Goal: Find specific page/section: Find specific page/section

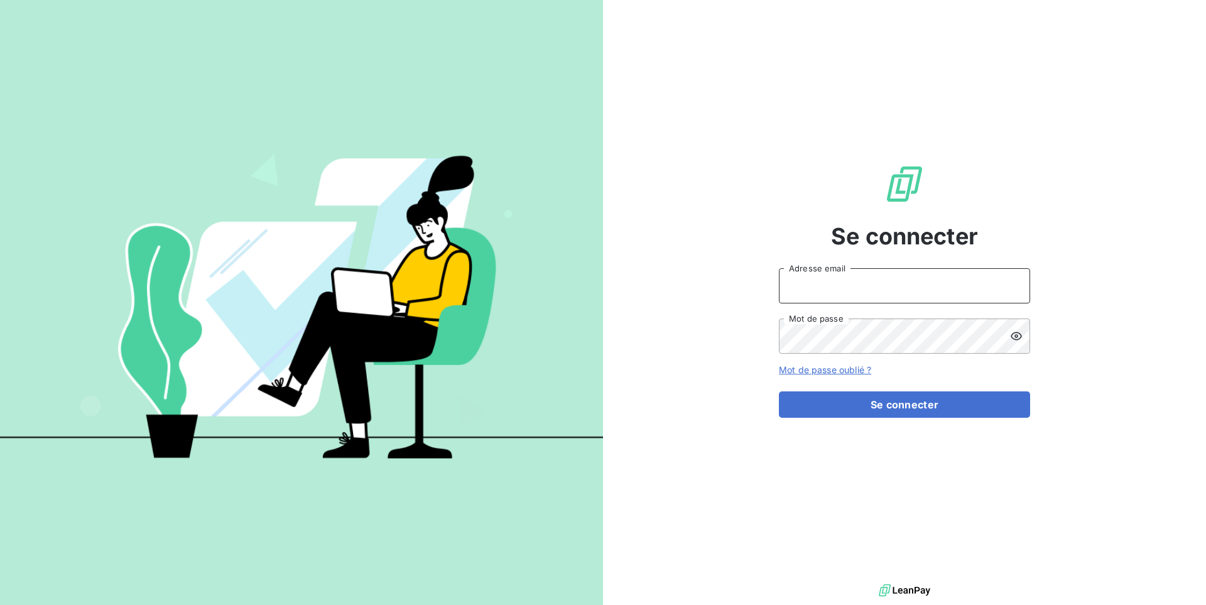
click at [800, 294] on input "Adresse email" at bounding box center [904, 285] width 251 height 35
type input "admin@kreancia"
click at [779, 391] on button "Se connecter" at bounding box center [904, 404] width 251 height 26
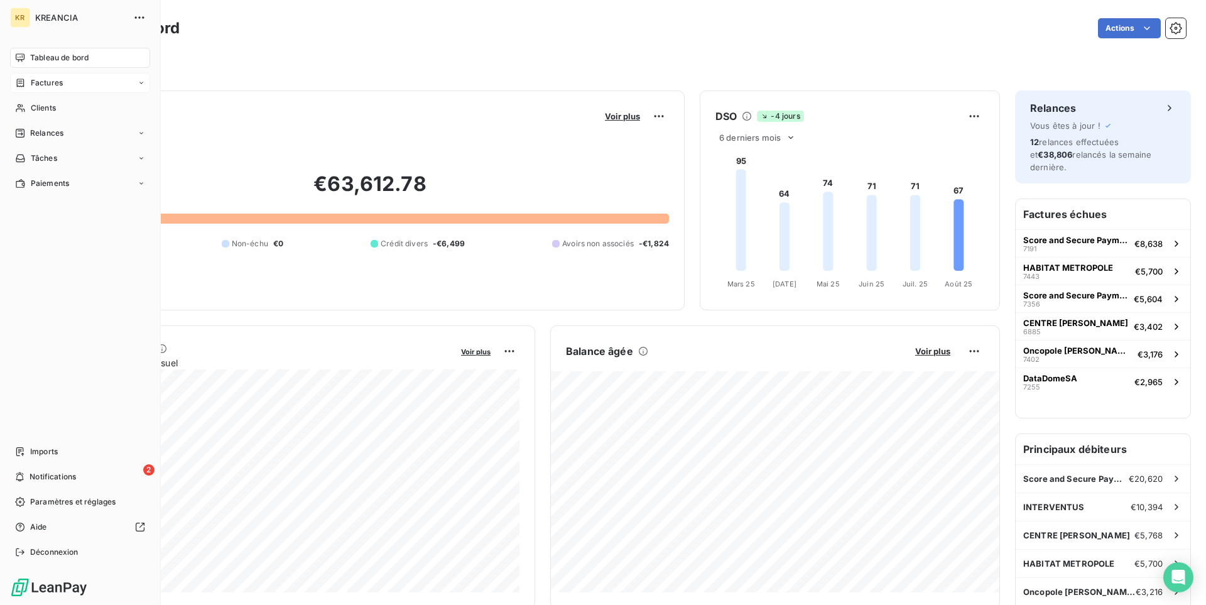
click at [63, 91] on div "Factures" at bounding box center [80, 83] width 140 height 20
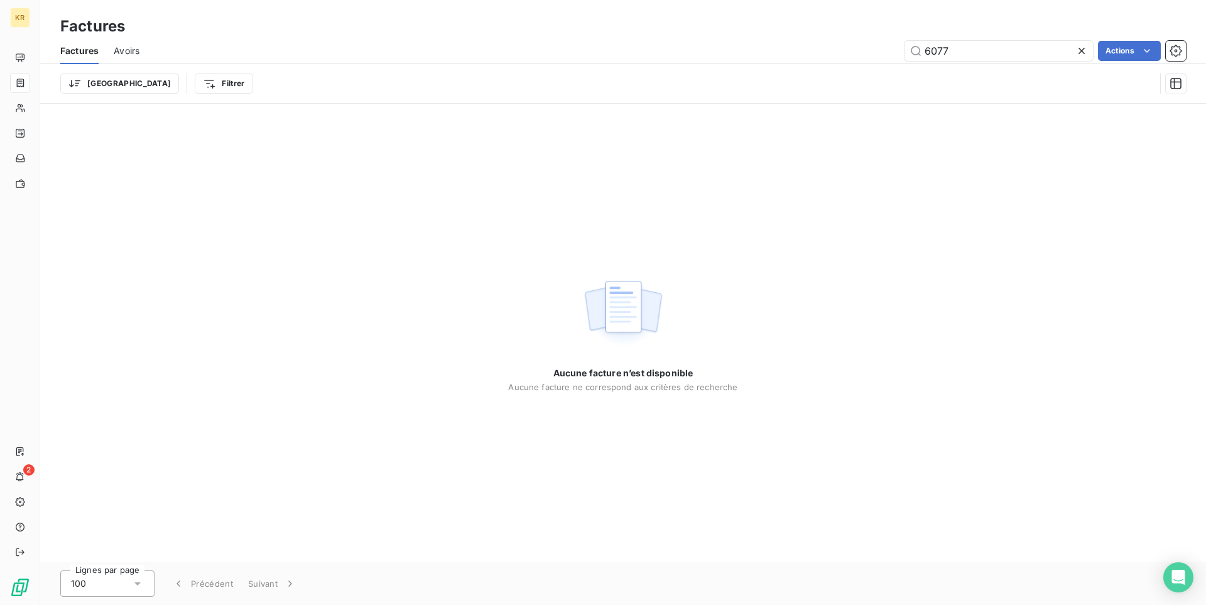
click at [139, 48] on div "Factures Avoirs 6077 Actions" at bounding box center [623, 51] width 1166 height 26
click at [118, 46] on span "Avoirs" at bounding box center [127, 51] width 26 height 13
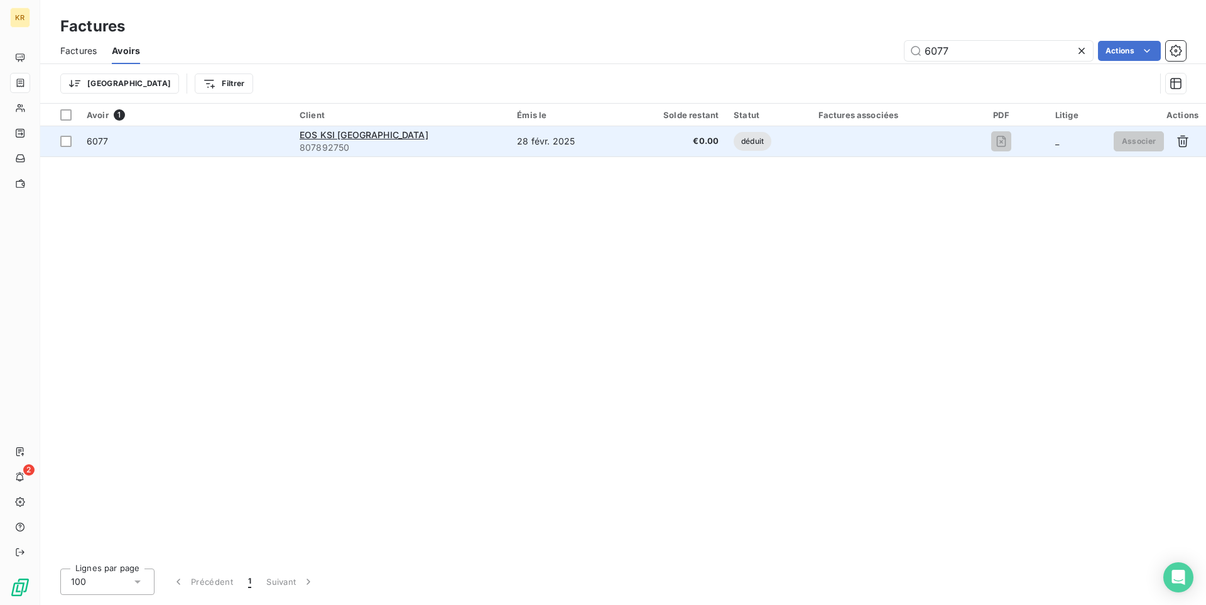
click at [241, 146] on div "6077" at bounding box center [186, 141] width 198 height 13
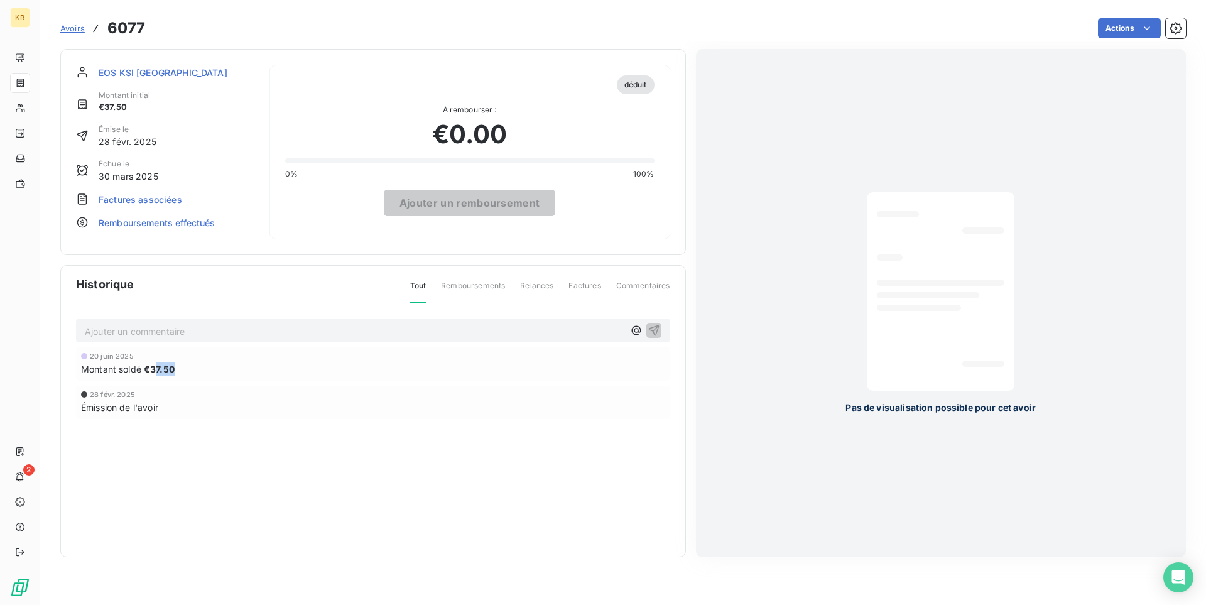
drag, startPoint x: 156, startPoint y: 368, endPoint x: 175, endPoint y: 370, distance: 18.9
click at [175, 370] on div "Montant soldé €37.50" at bounding box center [373, 368] width 584 height 13
click at [180, 371] on div "Montant soldé €37.50" at bounding box center [373, 368] width 584 height 13
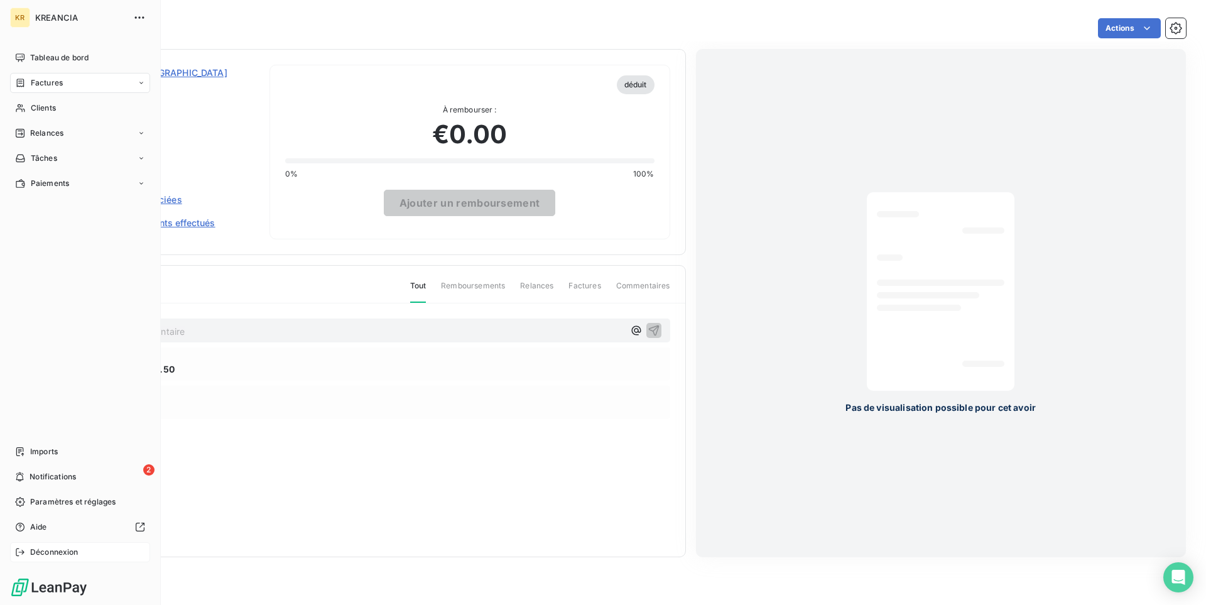
click at [71, 554] on span "Déconnexion" at bounding box center [54, 551] width 48 height 11
